Goal: Transaction & Acquisition: Purchase product/service

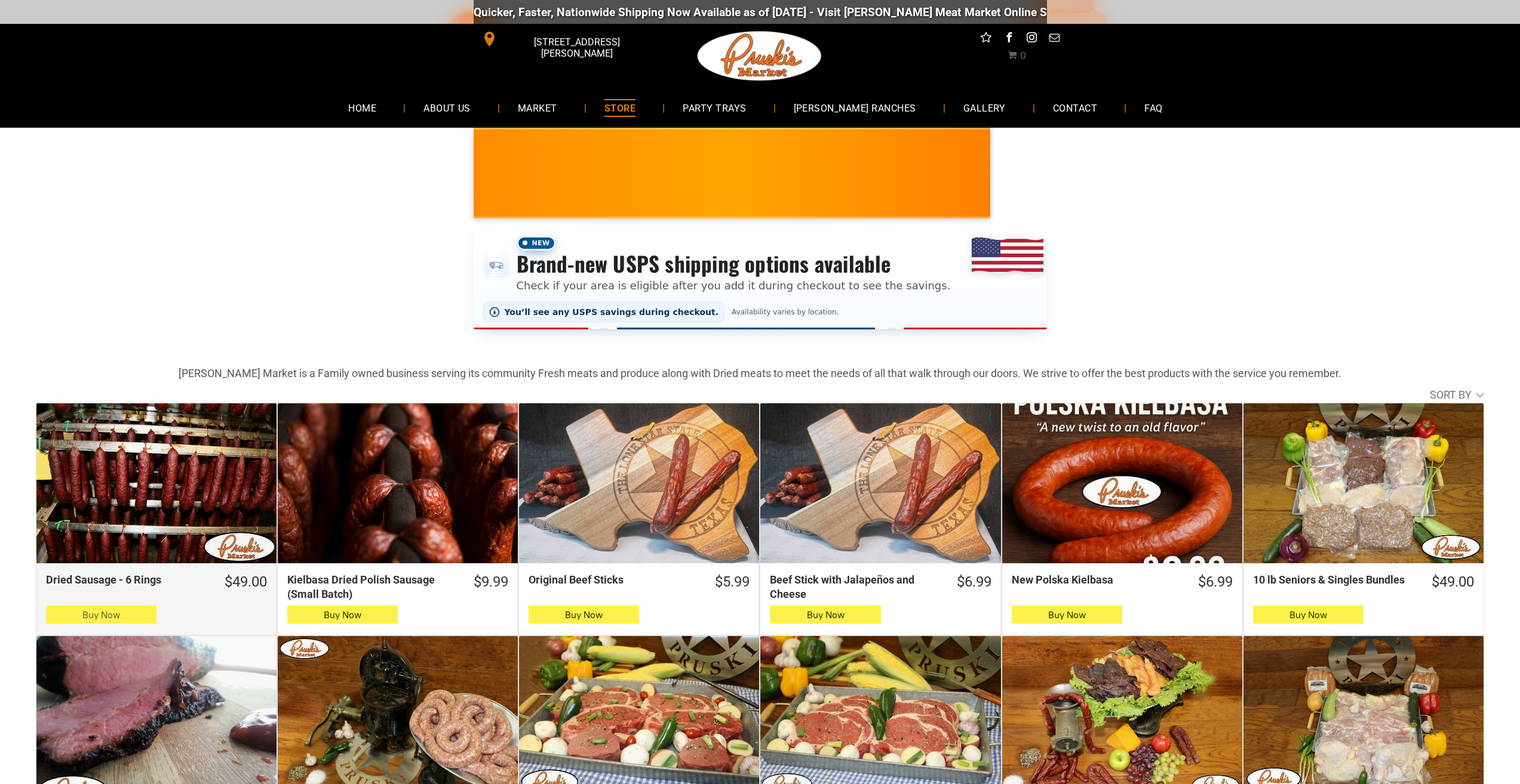
click at [84, 620] on span "Buy Now" at bounding box center [101, 615] width 37 height 12
click at [154, 622] on button "Buy Now" at bounding box center [101, 614] width 110 height 18
click at [56, 613] on button "Buy Now" at bounding box center [101, 614] width 110 height 18
